Goal: Information Seeking & Learning: Learn about a topic

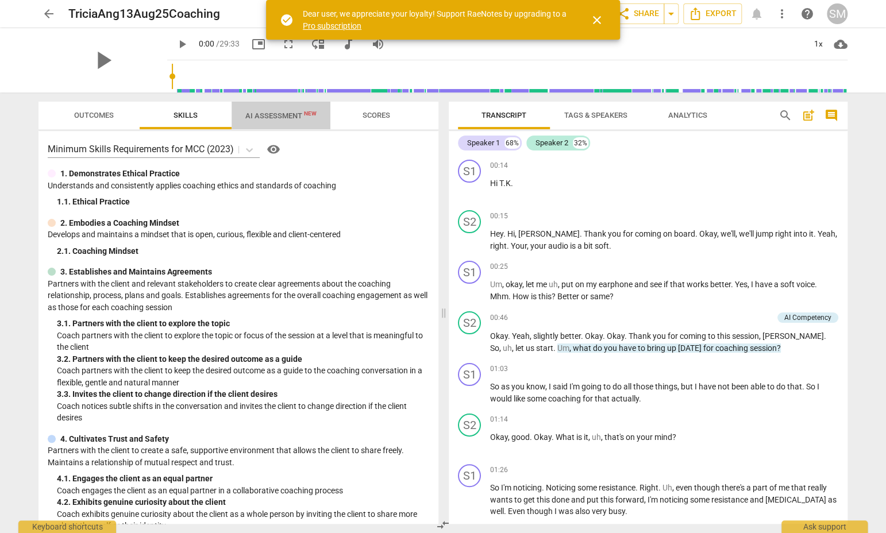
click at [280, 114] on span "AI Assessment New" at bounding box center [280, 115] width 71 height 9
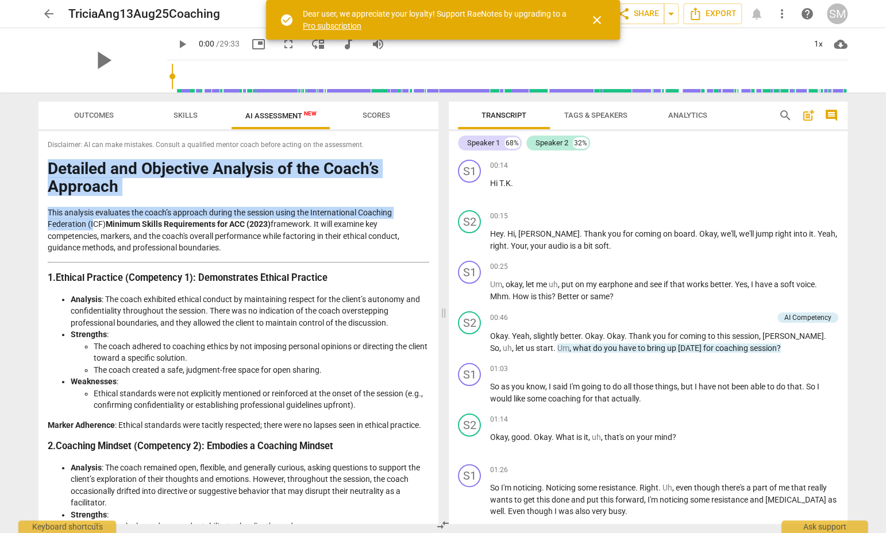
drag, startPoint x: 51, startPoint y: 169, endPoint x: 103, endPoint y: 250, distance: 96.7
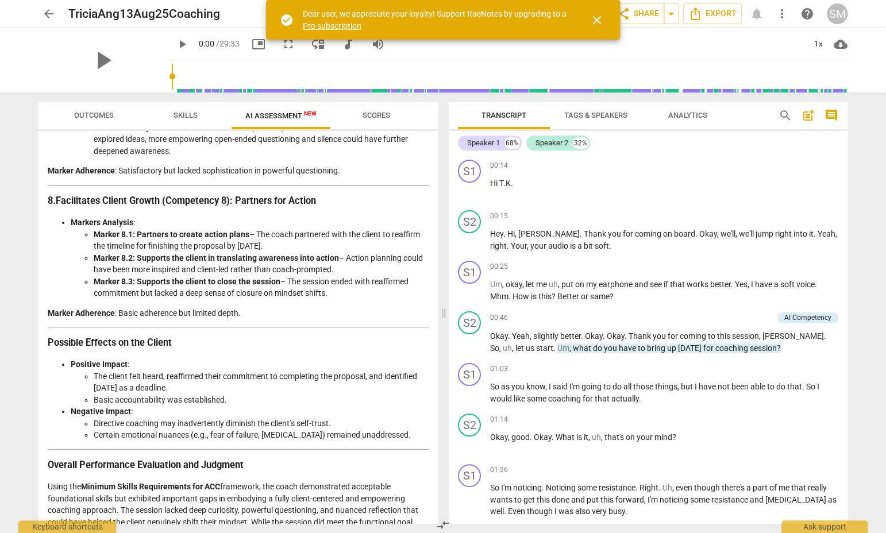
scroll to position [1745, 0]
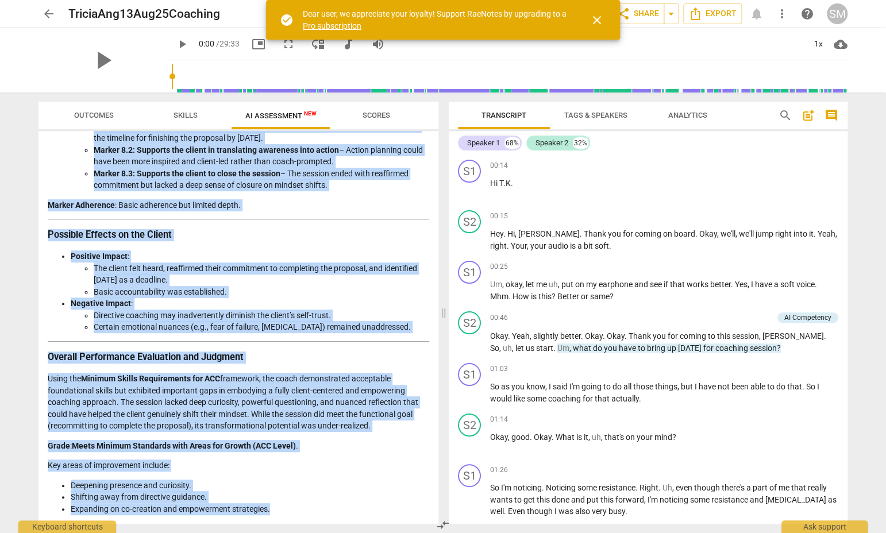
click at [277, 511] on li "Expanding on co-creation and empowerment strategies." at bounding box center [250, 509] width 358 height 12
copy div "Loremips dol Sitametco Adipisci el sed Doeiu’t Incididu Utla etdolore magnaaliq…"
click at [327, 237] on h3 "Possible Effects on the Client" at bounding box center [238, 235] width 381 height 12
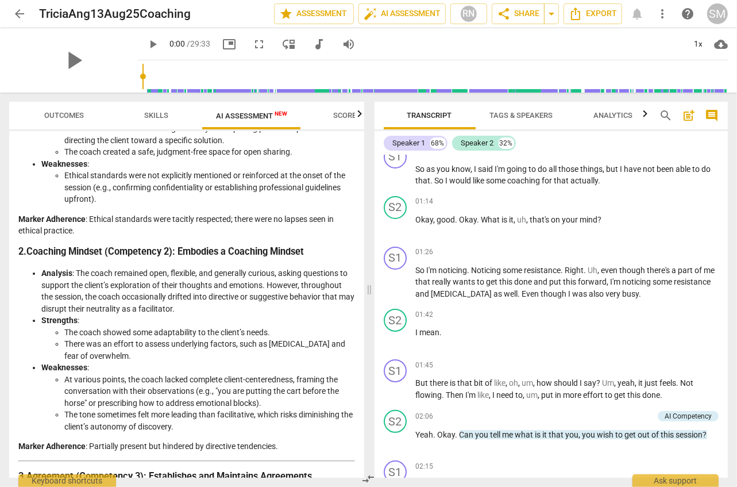
scroll to position [287, 0]
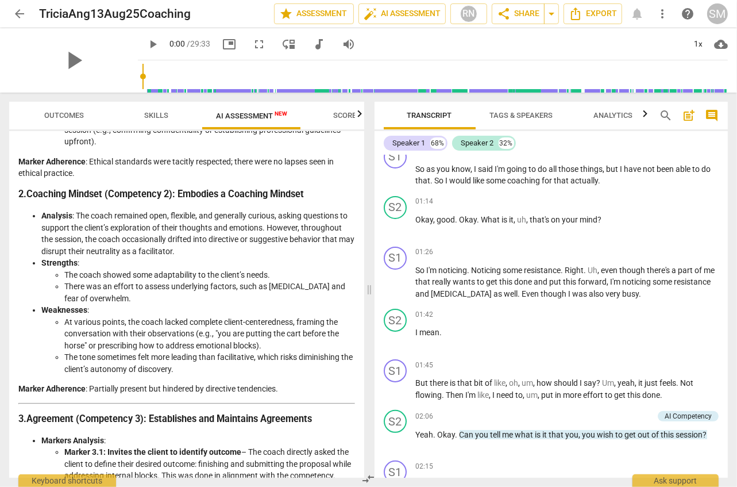
click at [248, 305] on li "Weaknesses : At various points, the coach lacked complete client-centeredness, …" at bounding box center [198, 339] width 314 height 71
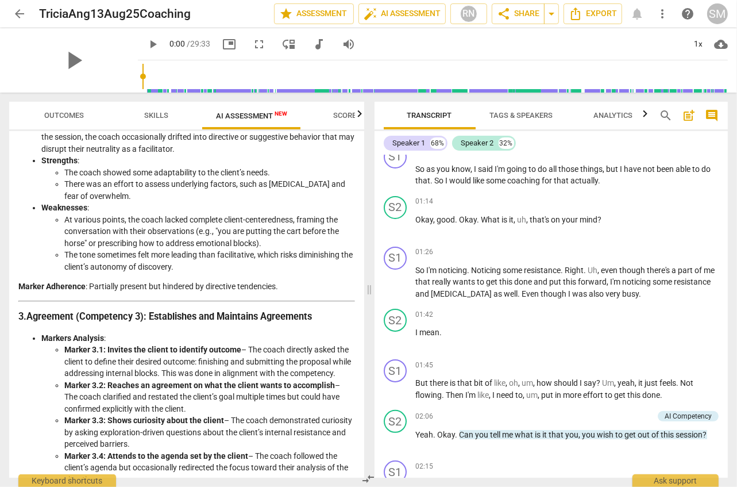
scroll to position [402, 0]
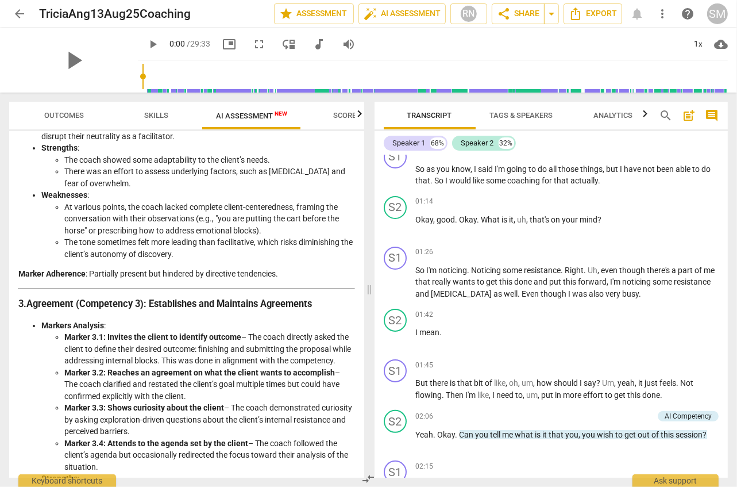
click at [273, 179] on li "There was an effort to assess underlying factors, such as [MEDICAL_DATA] and fe…" at bounding box center [209, 177] width 291 height 24
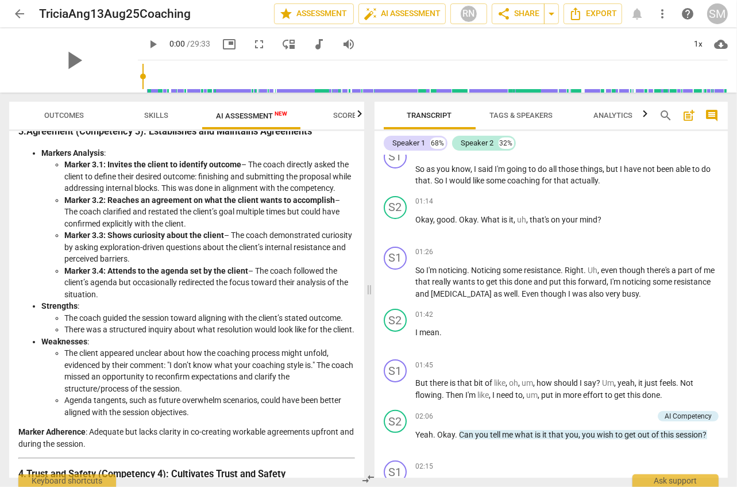
scroll to position [632, 0]
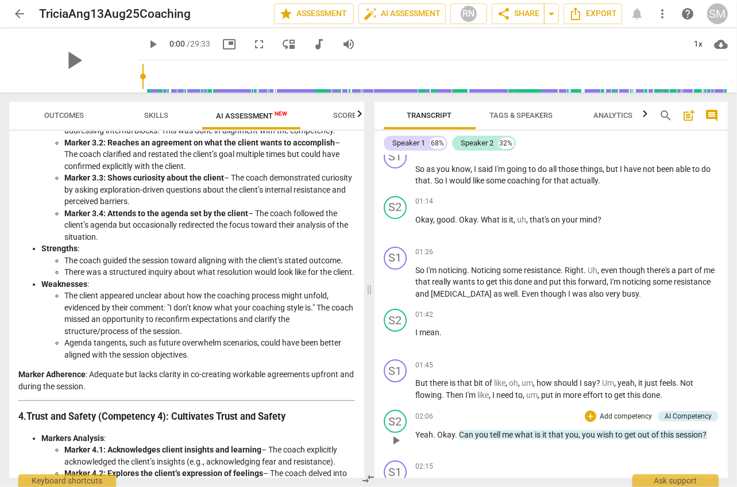
click at [526, 410] on div "02:06 + Add competency AI Competency keyboard_arrow_right" at bounding box center [567, 416] width 303 height 13
click at [579, 330] on div "01:42 + Add competency keyboard_arrow_right I mean ." at bounding box center [567, 328] width 303 height 41
click at [668, 116] on span "search" at bounding box center [666, 116] width 14 height 14
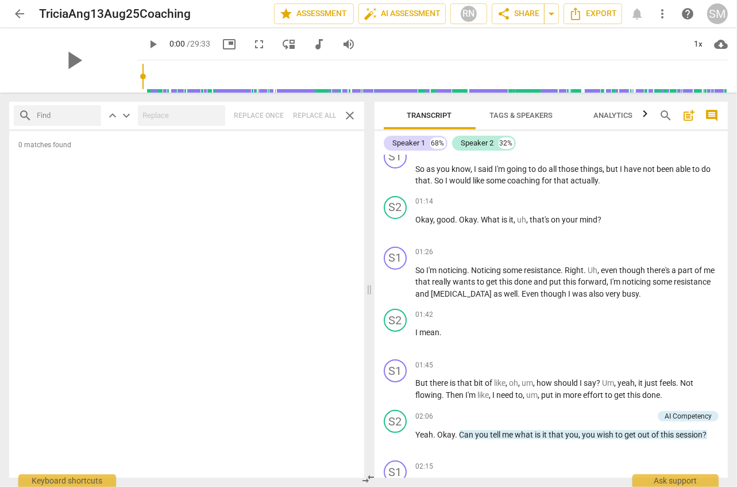
click at [668, 116] on span "search" at bounding box center [666, 116] width 14 height 14
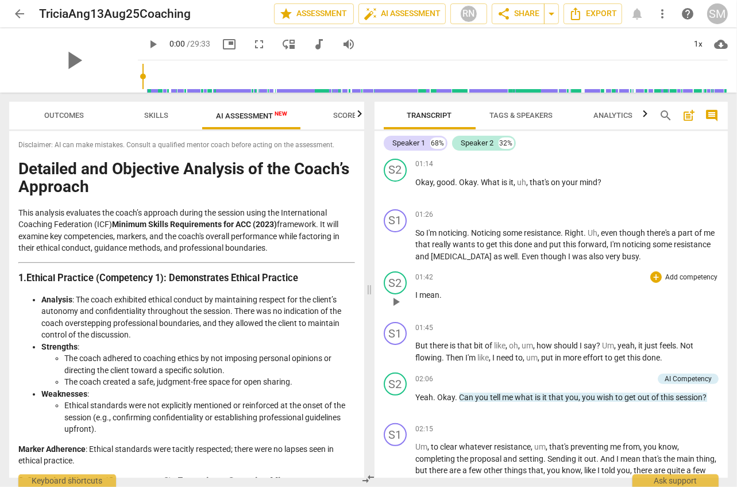
scroll to position [287, 0]
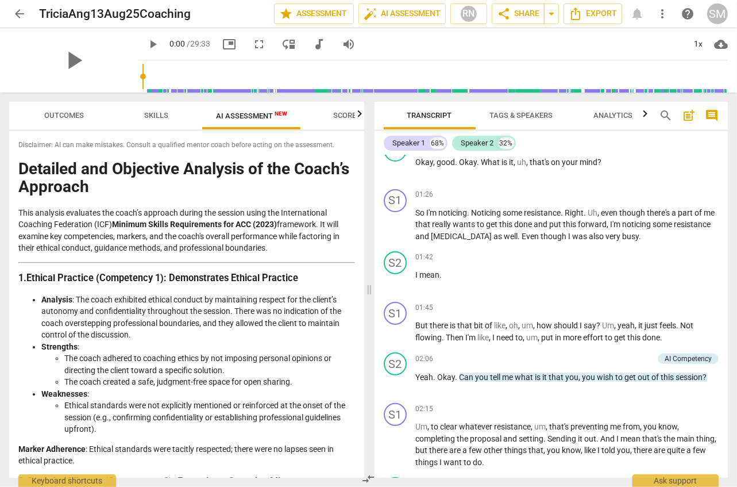
click at [662, 111] on span "search" at bounding box center [666, 116] width 14 height 14
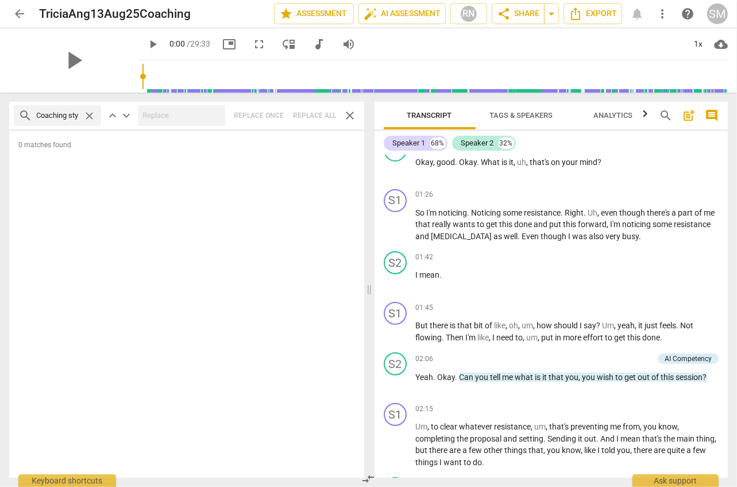
scroll to position [0, 6]
type input "Coaching style"
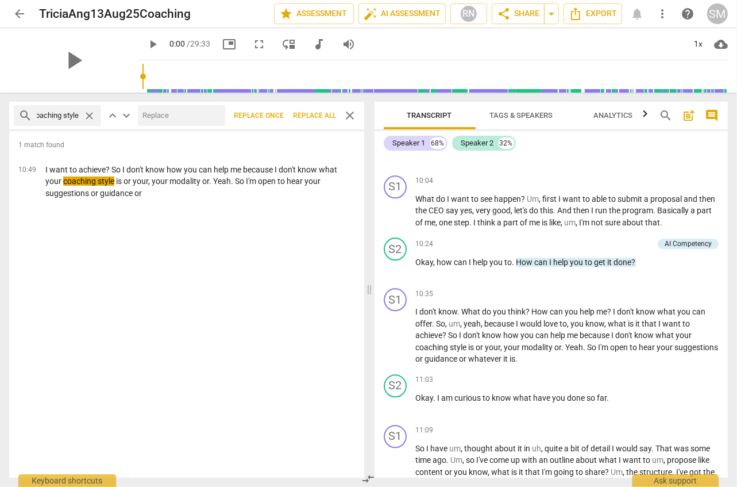
scroll to position [0, 0]
click at [181, 292] on div "1 match found 10:49 I want to achieve? So I don't know how you can help me beca…" at bounding box center [186, 304] width 355 height 346
click at [667, 116] on span "search" at bounding box center [666, 116] width 14 height 14
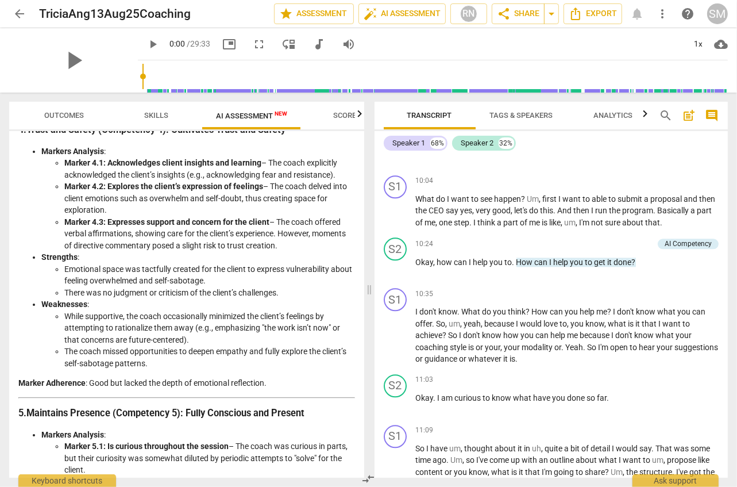
scroll to position [919, 0]
click at [244, 298] on li "There was no judgment or criticism of the client’s challenges." at bounding box center [209, 292] width 291 height 12
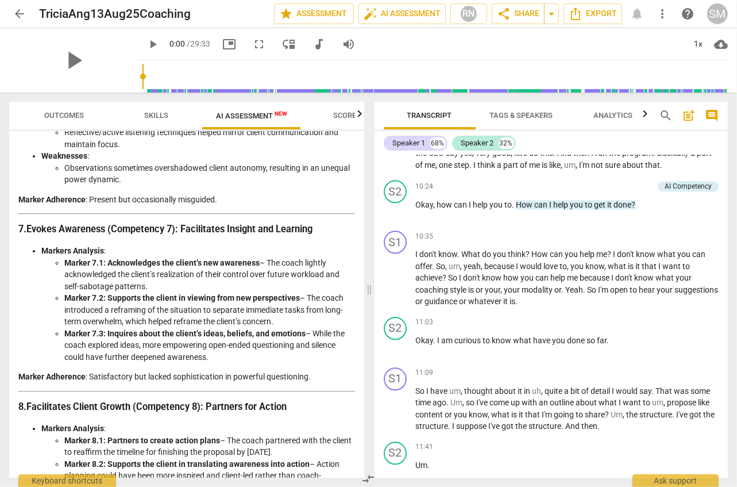
scroll to position [1666, 0]
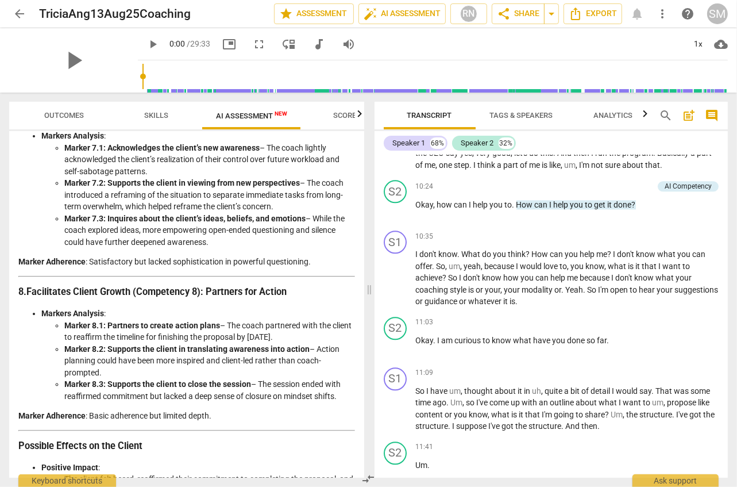
click at [247, 112] on span "AI Assessment New" at bounding box center [251, 115] width 71 height 9
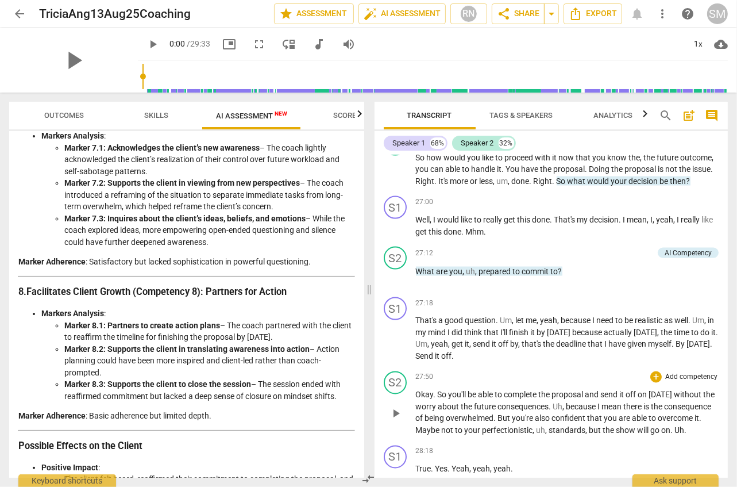
scroll to position [5365, 0]
click at [570, 462] on p "True . Yes . Yeah , yeah , yeah ." at bounding box center [567, 468] width 303 height 12
drag, startPoint x: 611, startPoint y: 377, endPoint x: 545, endPoint y: 393, distance: 67.9
click at [545, 393] on p "Okay . So you'll be able to complete the proposal and send it off [DATE] withou…" at bounding box center [567, 411] width 303 height 47
click at [535, 413] on span "you're" at bounding box center [523, 417] width 23 height 9
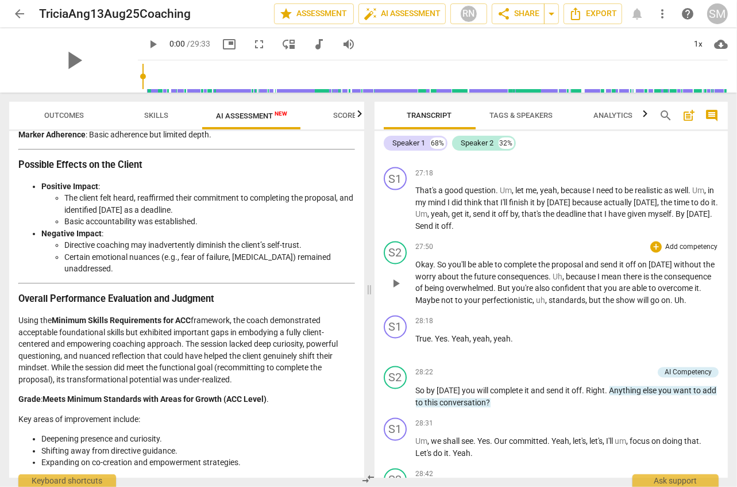
scroll to position [1980, 0]
click at [294, 269] on li "Certain emotional nuances (e.g., fear of failure, [MEDICAL_DATA]) remained unad…" at bounding box center [209, 263] width 291 height 24
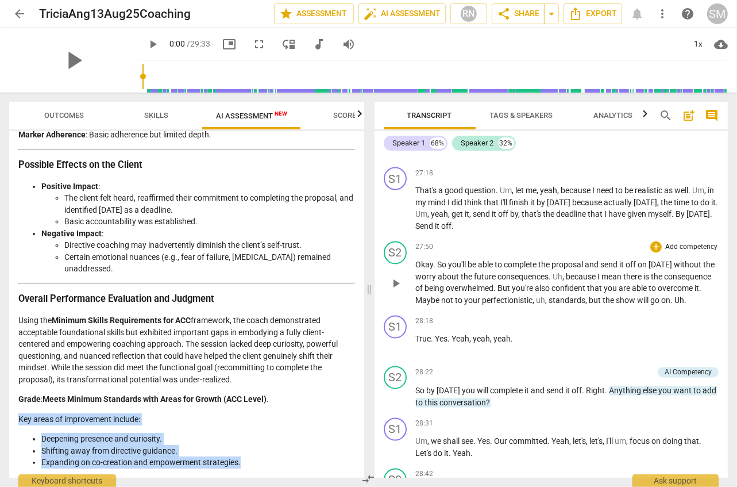
drag, startPoint x: 14, startPoint y: 418, endPoint x: 250, endPoint y: 457, distance: 238.9
click at [248, 457] on div "Disclaimer: AI can make mistakes. Consult a qualified mentor coach before actin…" at bounding box center [186, 304] width 355 height 346
copy div "Key areas of improvement include: Deepening presence and curiosity. Shifting aw…"
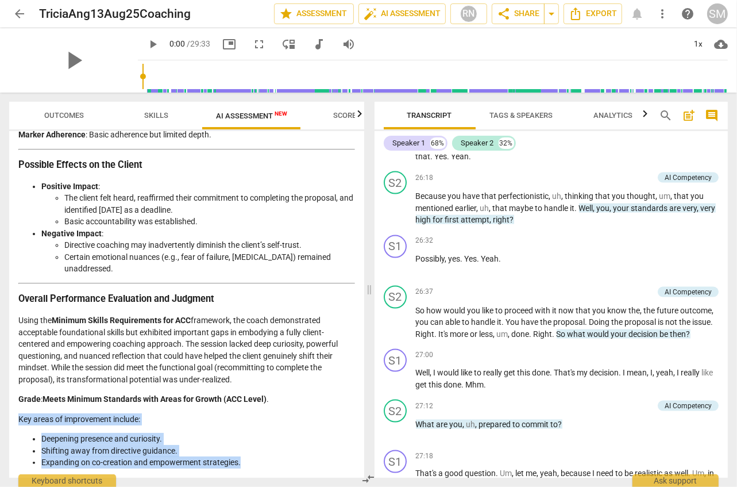
scroll to position [5207, 0]
